Goal: Transaction & Acquisition: Purchase product/service

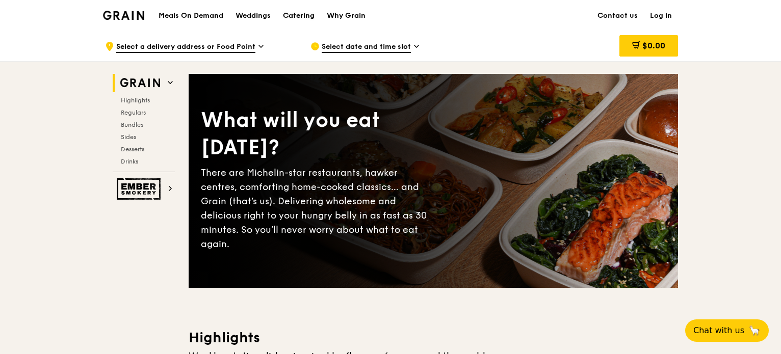
click at [305, 17] on div "Catering" at bounding box center [299, 16] width 32 height 31
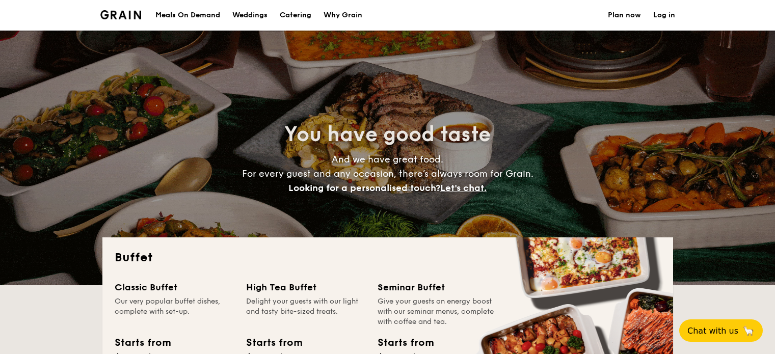
select select
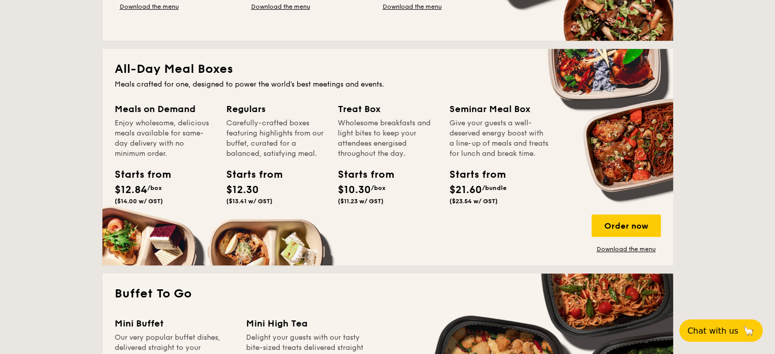
scroll to position [412, 0]
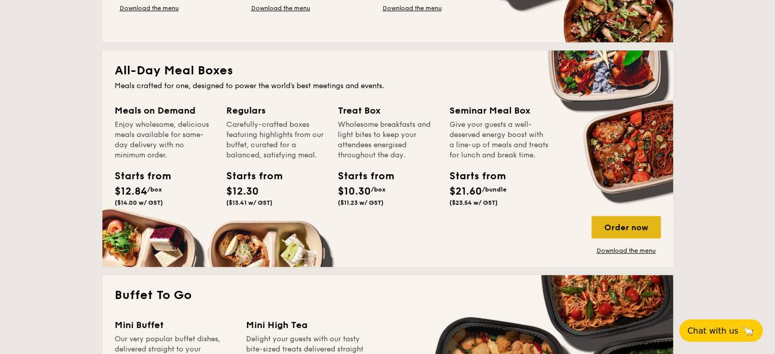
click at [634, 234] on div "Order now" at bounding box center [626, 227] width 69 height 22
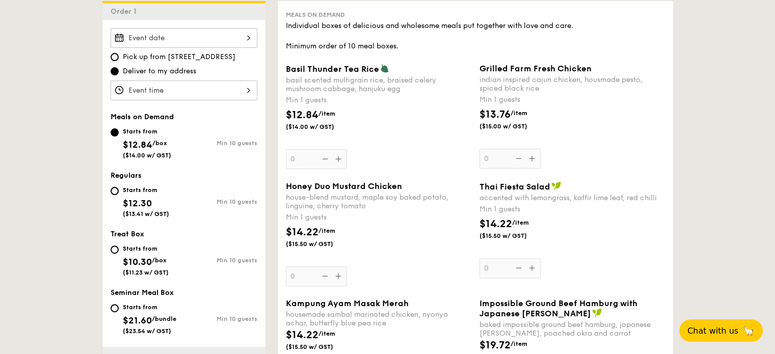
scroll to position [283, 0]
